Goal: Contribute content

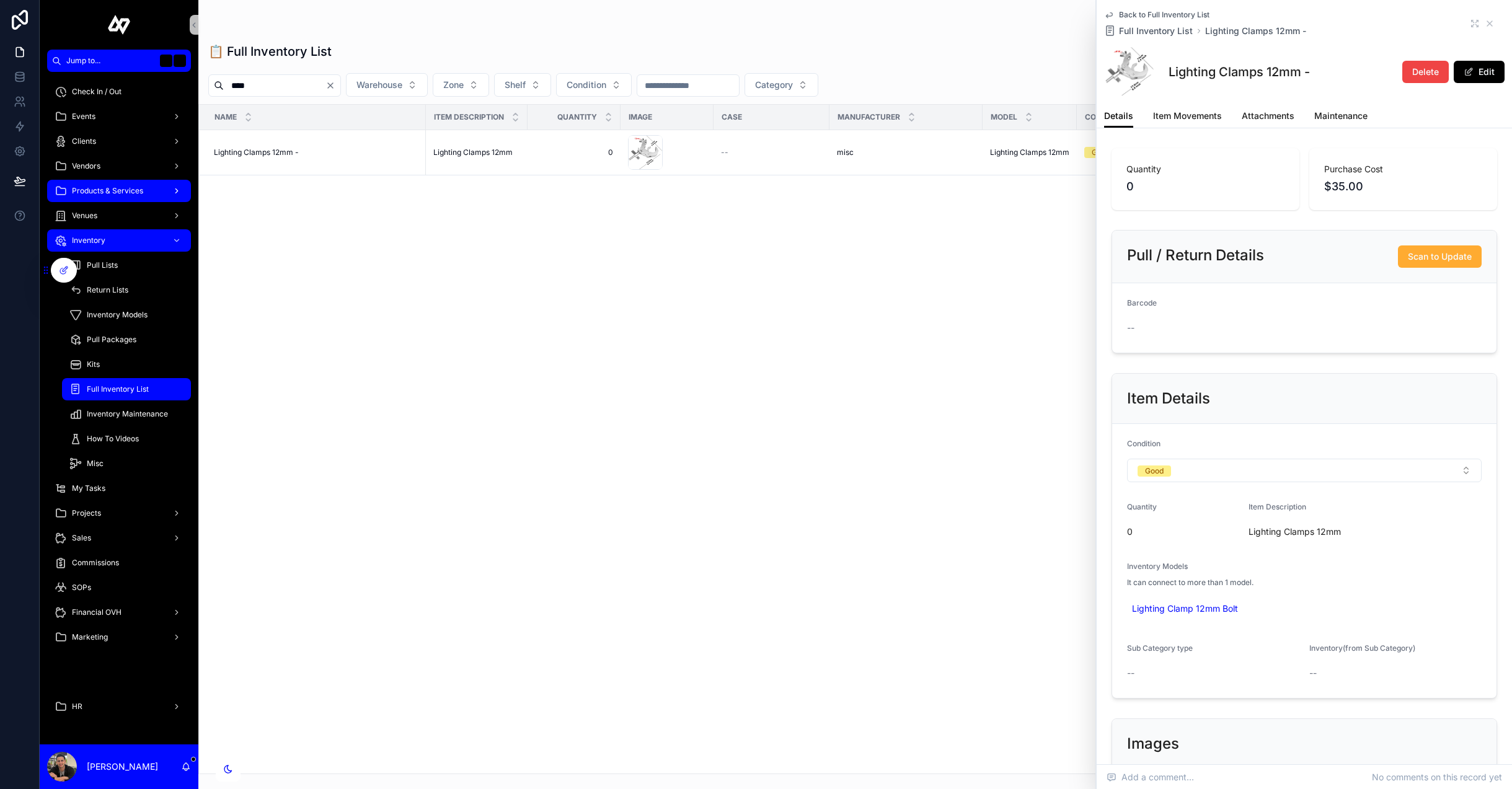
click at [118, 190] on span "Products & Services" at bounding box center [107, 190] width 71 height 10
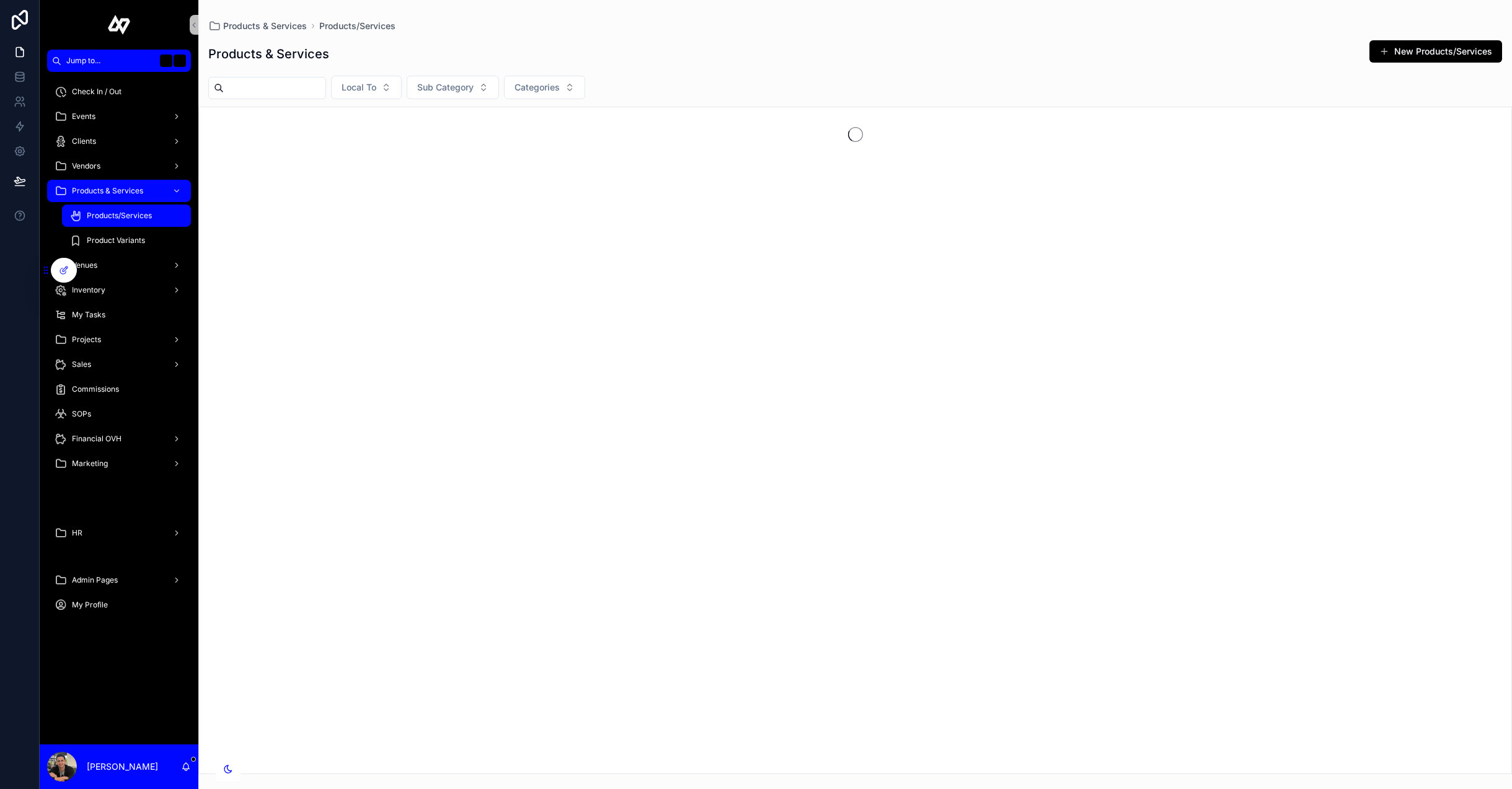
click at [124, 218] on span "Products/Services" at bounding box center [119, 215] width 65 height 10
click at [297, 88] on input "text" at bounding box center [275, 89] width 102 height 18
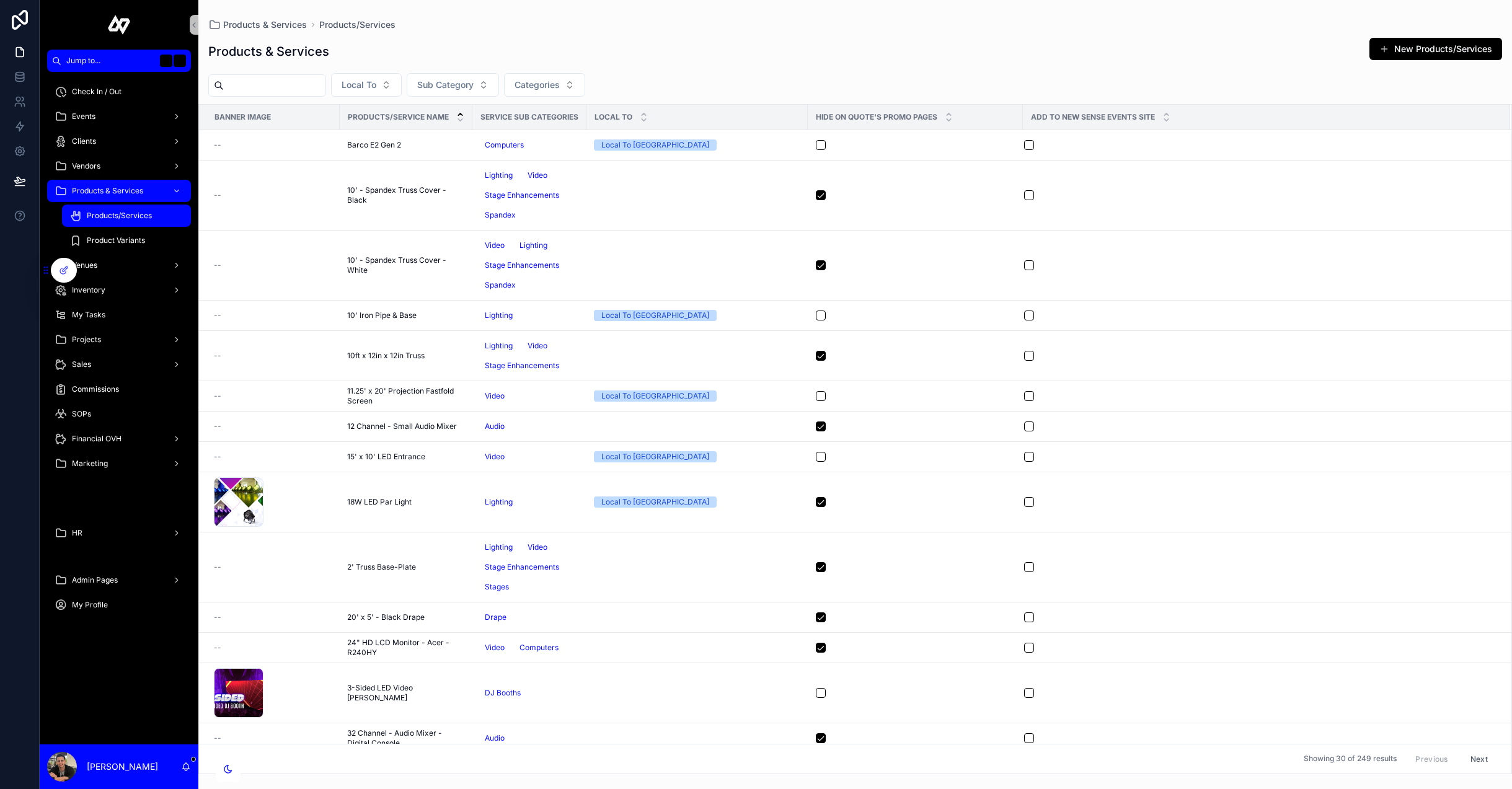
click at [637, 81] on div "Local To Sub Category Categories" at bounding box center [855, 85] width 1314 height 24
click at [251, 80] on input "text" at bounding box center [275, 86] width 102 height 18
type input "*****"
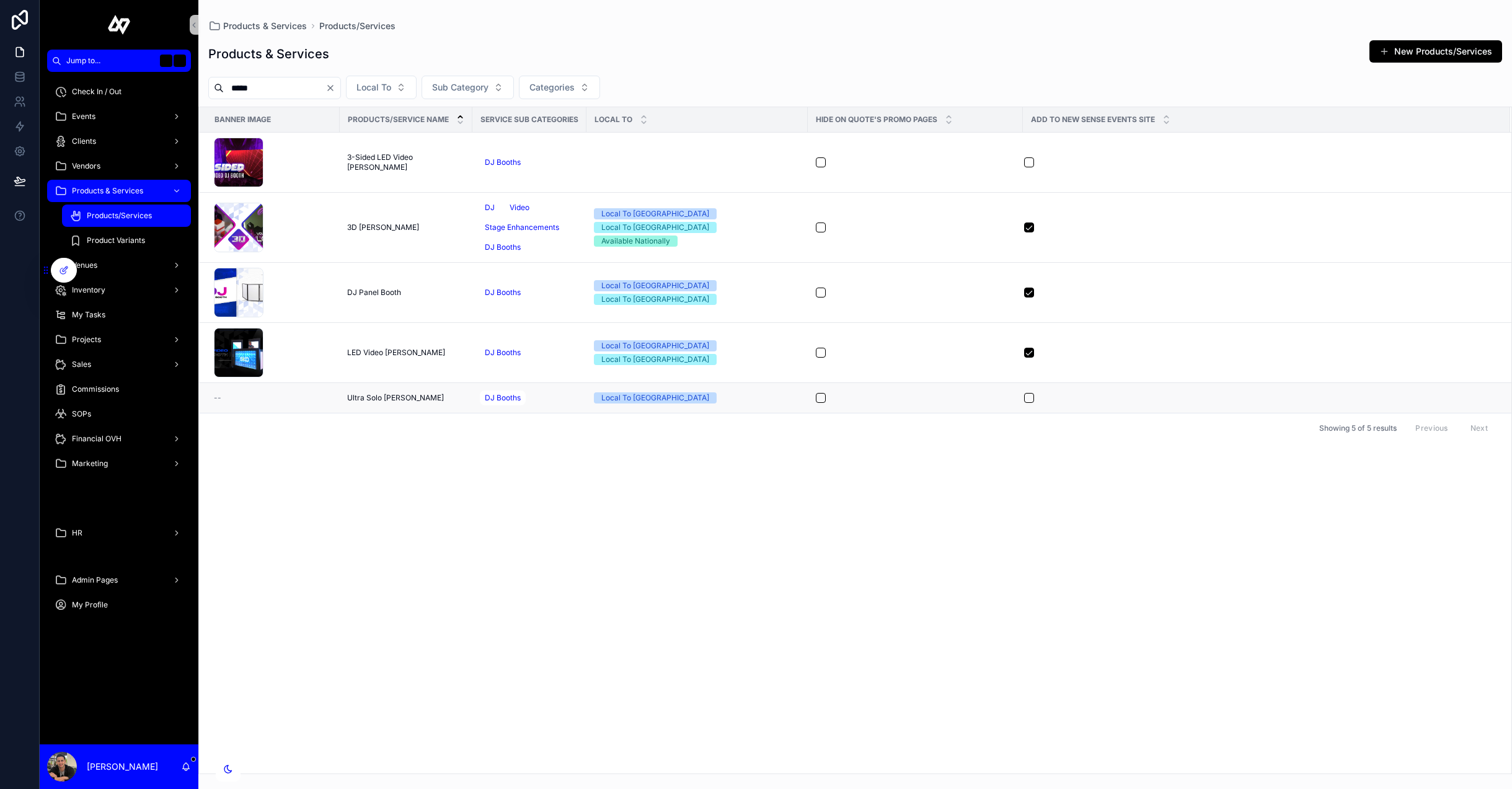
click at [391, 398] on span "Ultra Solo [PERSON_NAME]" at bounding box center [395, 398] width 97 height 10
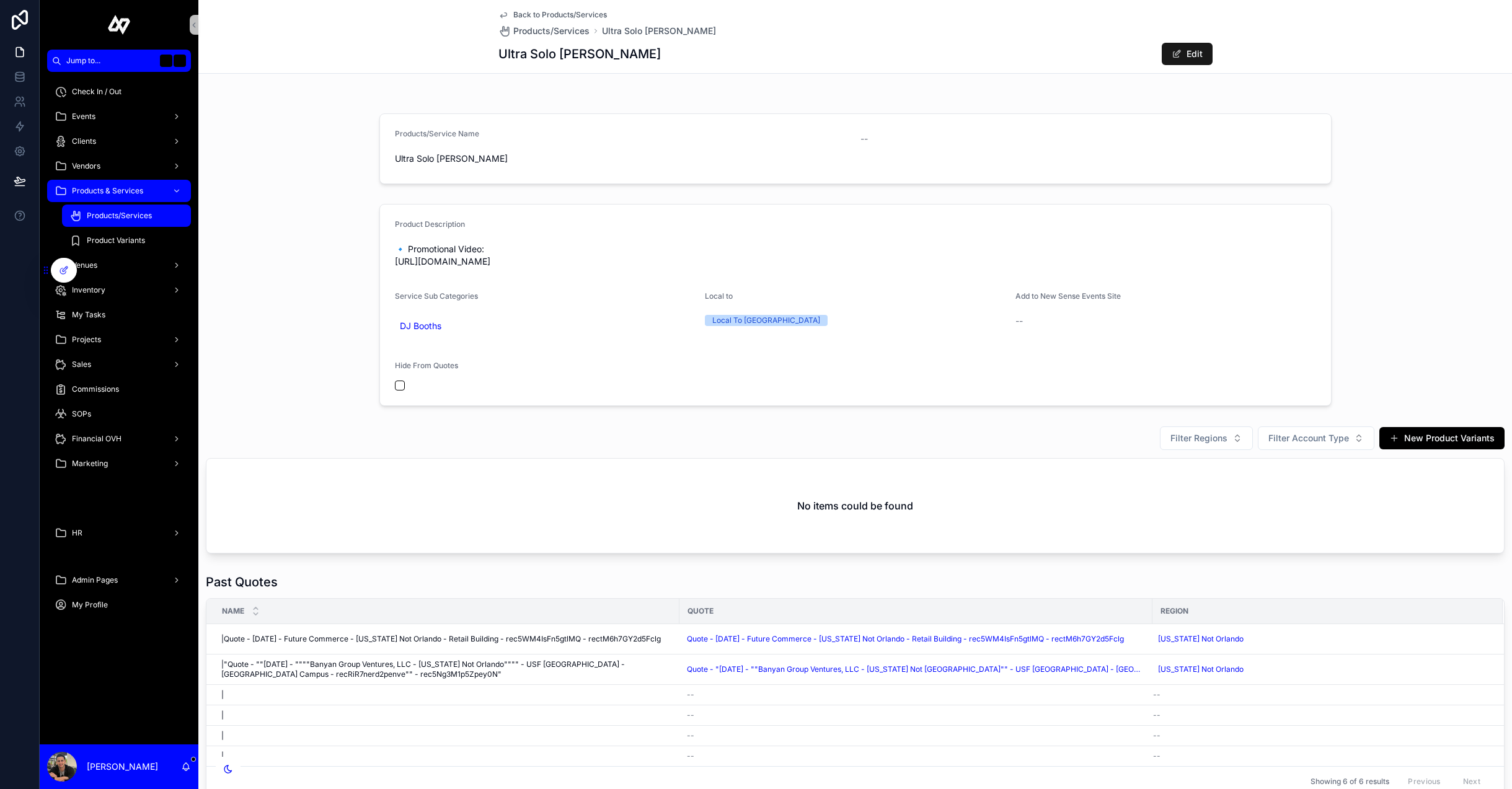
click at [1195, 58] on button "Edit" at bounding box center [1187, 53] width 50 height 22
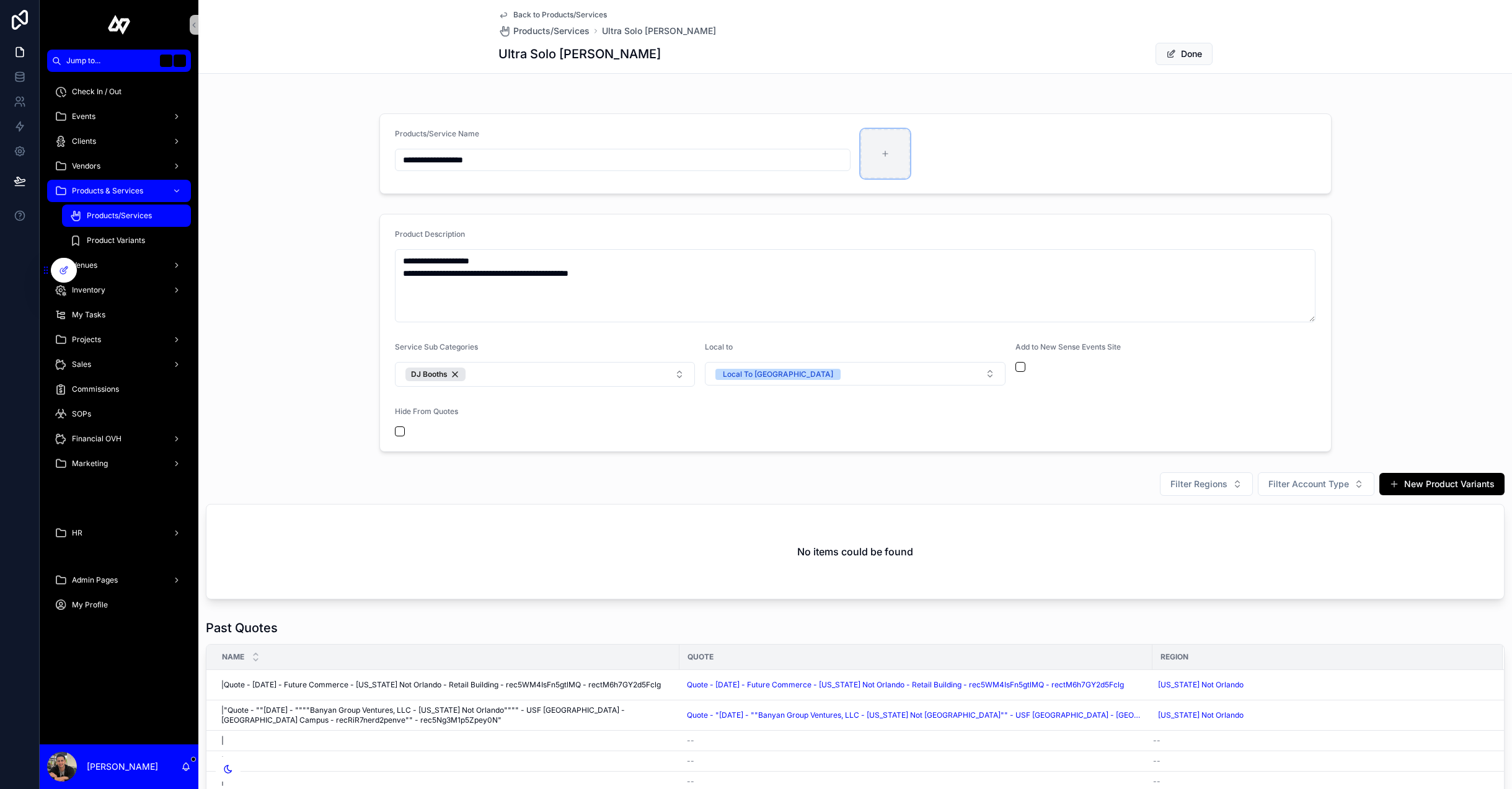
click at [903, 167] on div at bounding box center [885, 154] width 50 height 50
type input "**********"
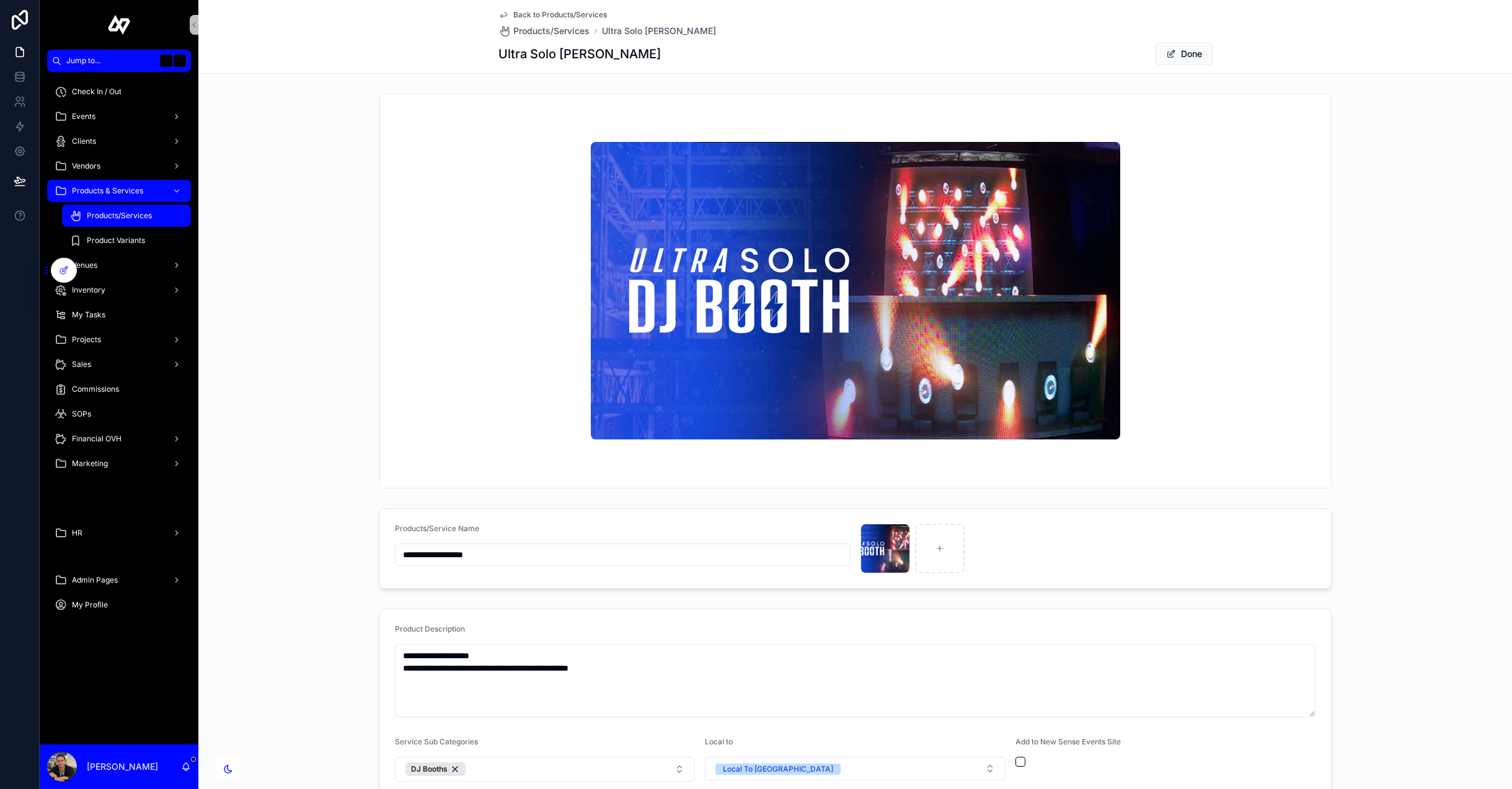
click at [846, 212] on img at bounding box center [856, 290] width 530 height 298
click at [887, 534] on icon "button" at bounding box center [887, 534] width 10 height 10
click at [912, 511] on icon "button" at bounding box center [912, 512] width 10 height 10
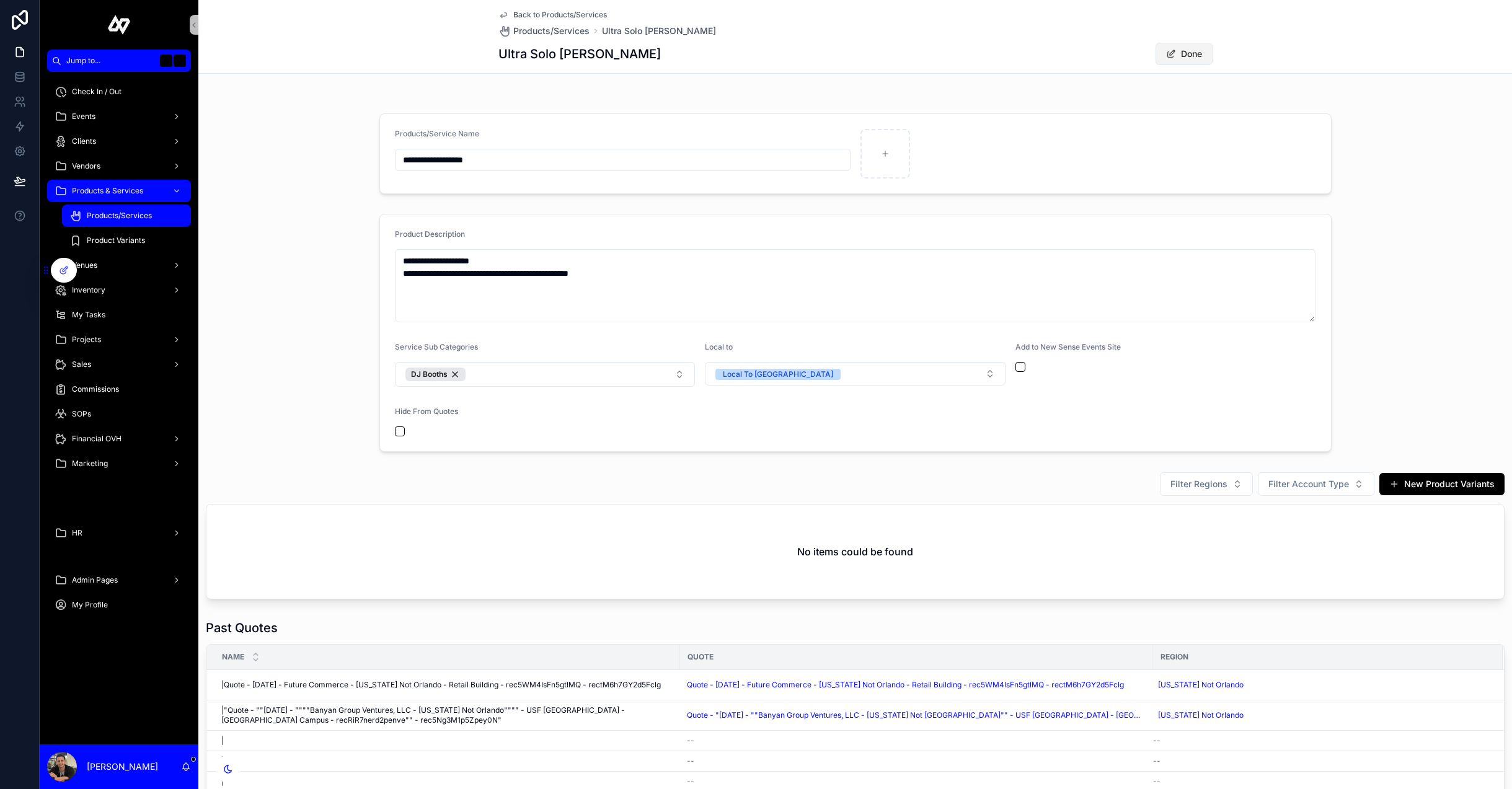
click at [1175, 53] on button "Done" at bounding box center [1184, 53] width 57 height 22
